Goal: Task Accomplishment & Management: Complete application form

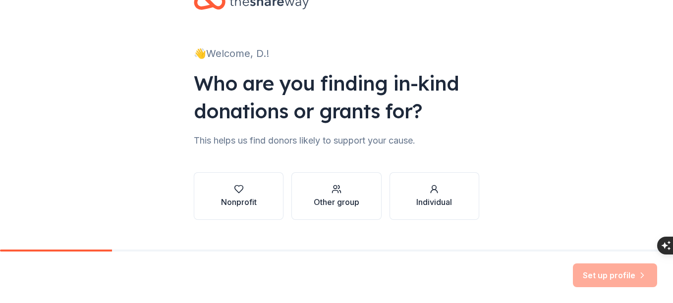
scroll to position [51, 0]
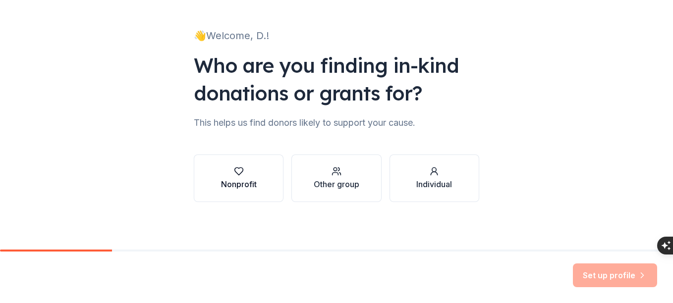
click at [268, 175] on button "Nonprofit" at bounding box center [239, 179] width 90 height 48
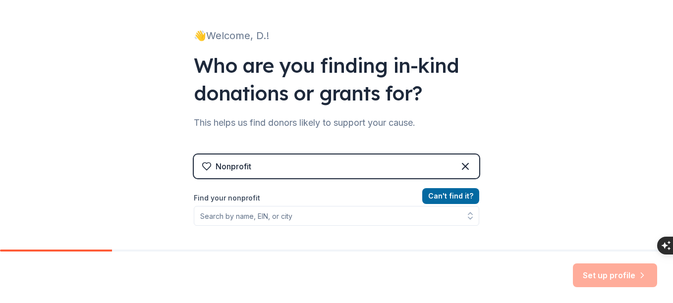
scroll to position [101, 0]
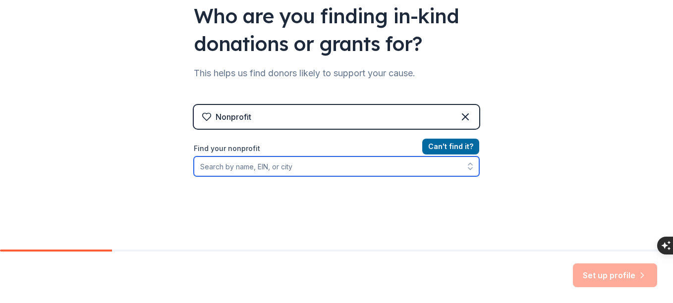
click at [367, 170] on input "Find your nonprofit" at bounding box center [337, 167] width 286 height 20
type input "[US_EMPLOYER_IDENTIFICATION_NUMBER]"
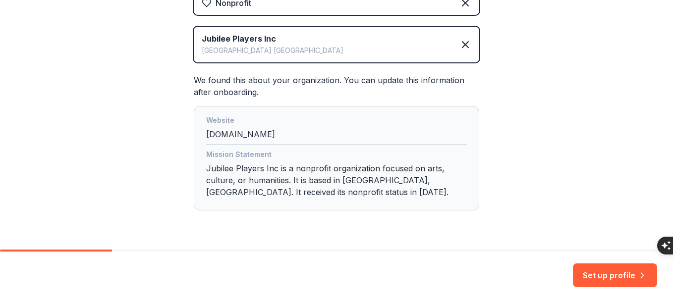
scroll to position [243, 0]
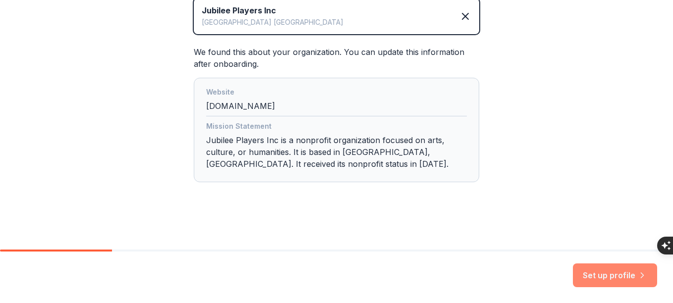
click at [613, 271] on button "Set up profile" at bounding box center [615, 276] width 84 height 24
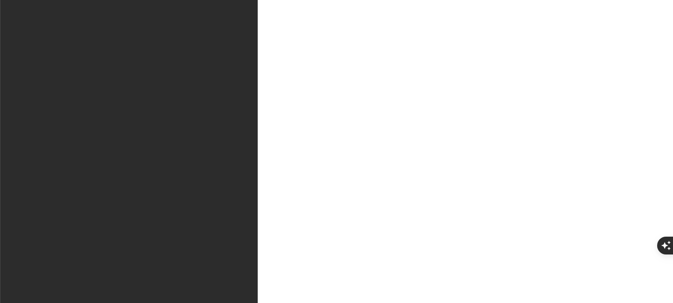
scroll to position [74, 0]
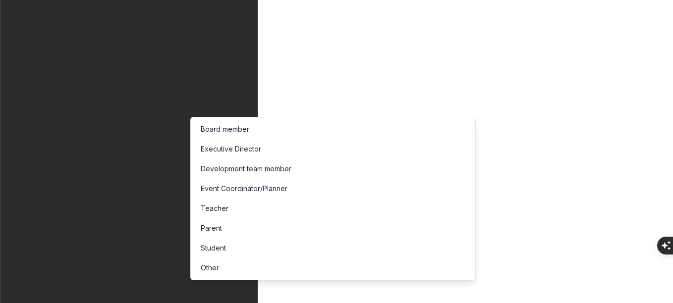
click at [202, 151] on div "Executive Director" at bounding box center [231, 149] width 60 height 12
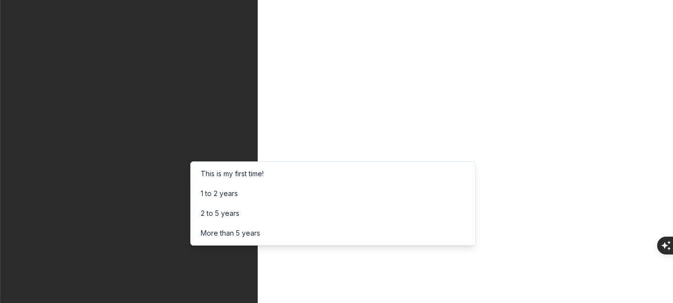
click at [210, 232] on div "More than 5 years" at bounding box center [230, 234] width 59 height 12
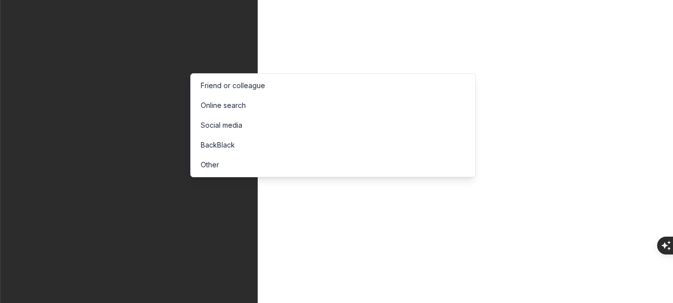
click at [225, 108] on div "Online search" at bounding box center [223, 106] width 45 height 12
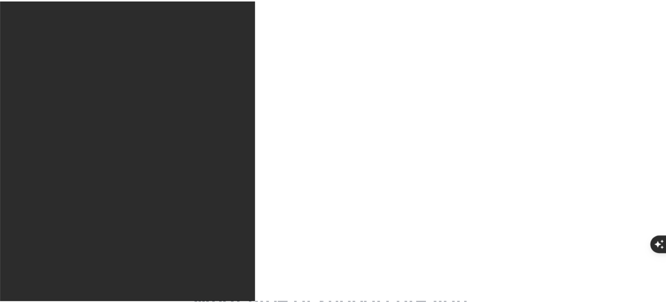
scroll to position [149, 0]
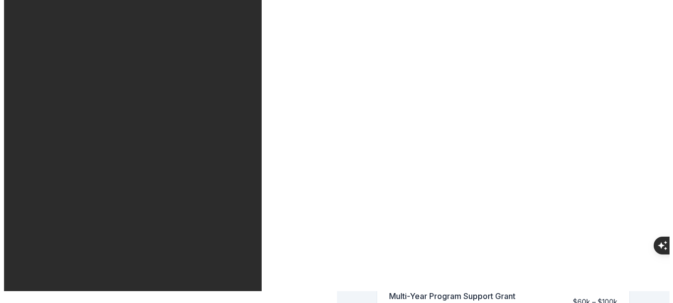
scroll to position [99, 0]
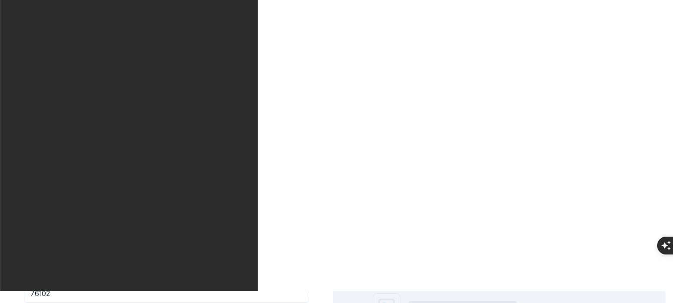
scroll to position [488, 0]
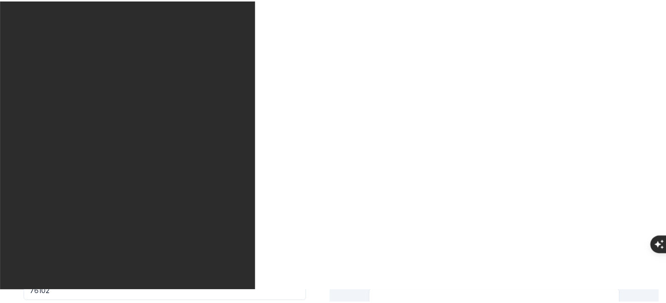
scroll to position [0, 0]
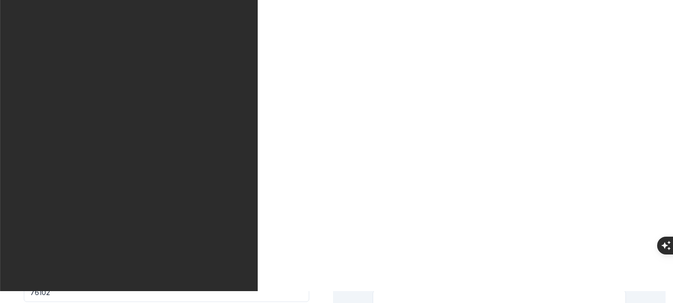
click at [8, 76] on div "Tell us about your project. We'll find grants you can apply for. Project name *…" at bounding box center [166, 303] width 317 height 475
